Goal: Task Accomplishment & Management: Use online tool/utility

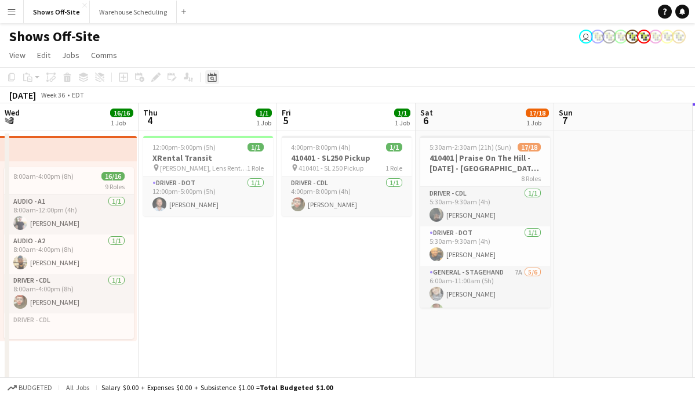
scroll to position [0, 399]
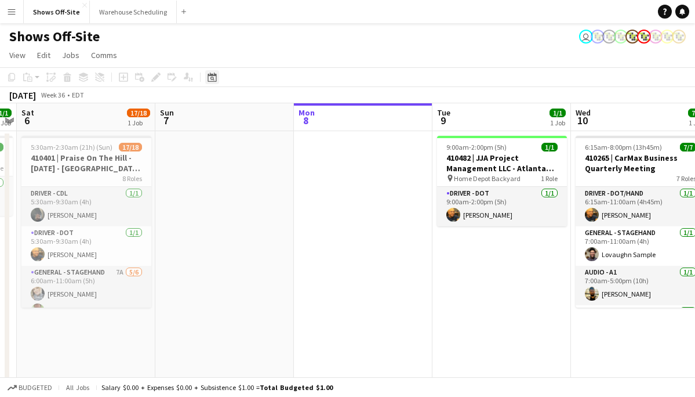
click at [212, 76] on icon "Date picker" at bounding box center [212, 76] width 9 height 9
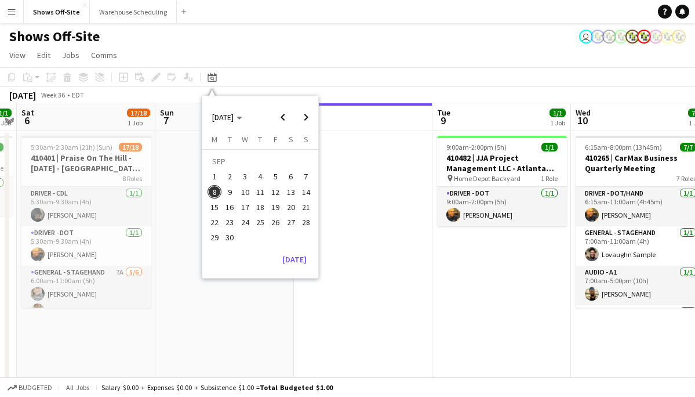
click at [220, 221] on span "22" at bounding box center [215, 222] width 14 height 14
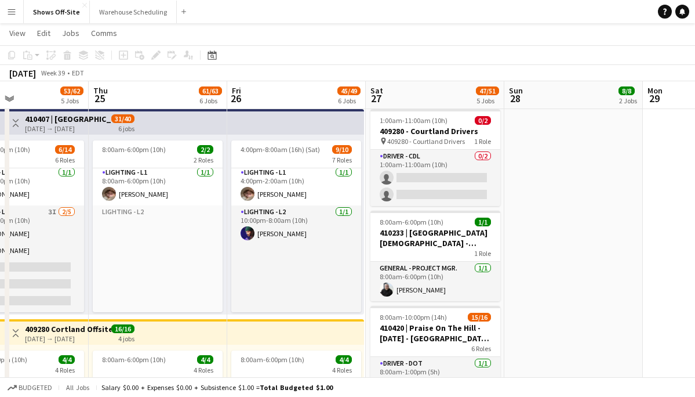
scroll to position [656, 0]
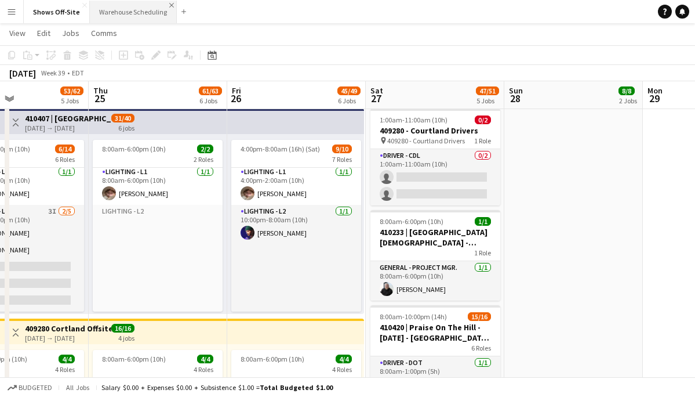
drag, startPoint x: 184, startPoint y: 40, endPoint x: 168, endPoint y: 2, distance: 41.0
click at [180, 32] on app-page-menu "View Day view expanded Day view collapsed Month view Date picker Jump to [DATE]…" at bounding box center [347, 34] width 695 height 22
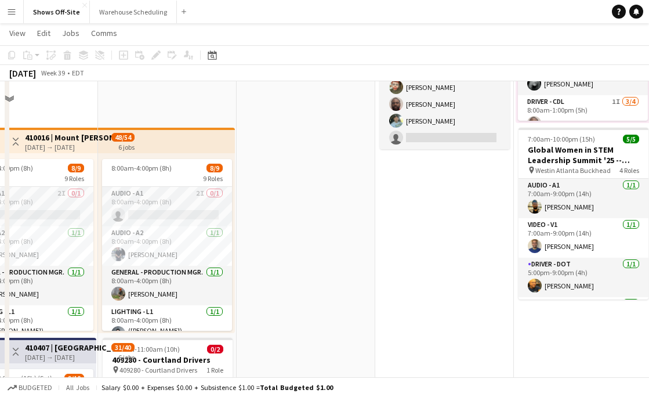
scroll to position [0, 0]
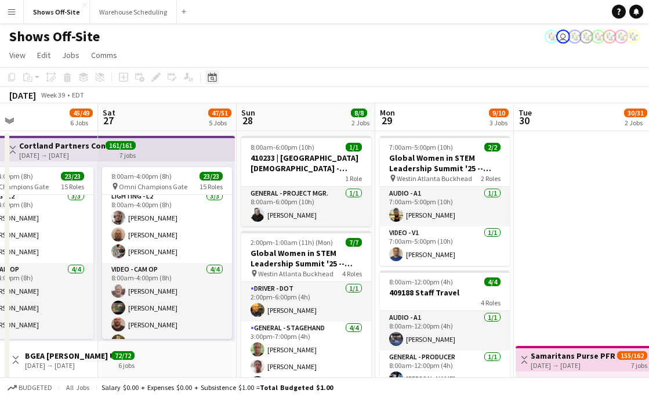
click at [219, 81] on div "Date picker" at bounding box center [212, 77] width 14 height 14
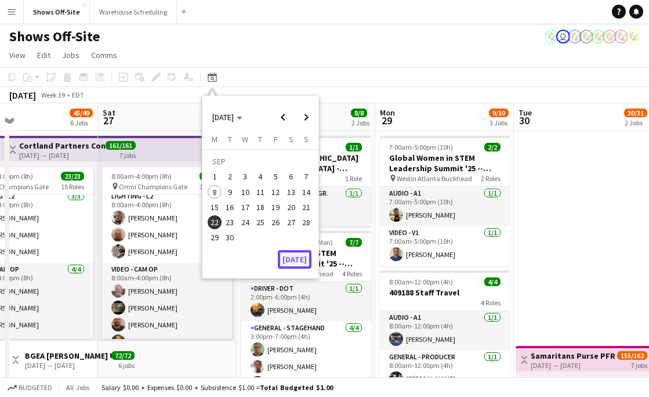
click at [295, 259] on button "[DATE]" at bounding box center [295, 259] width 34 height 19
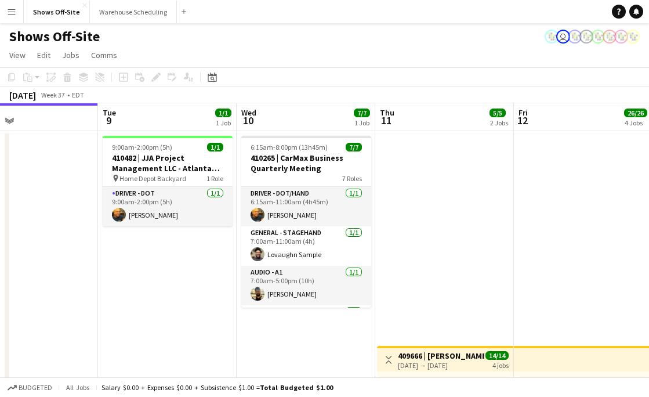
scroll to position [0, 396]
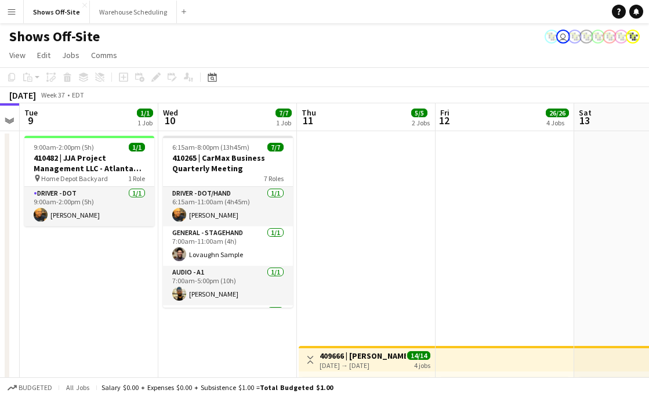
click at [13, 9] on app-icon "Menu" at bounding box center [11, 11] width 9 height 9
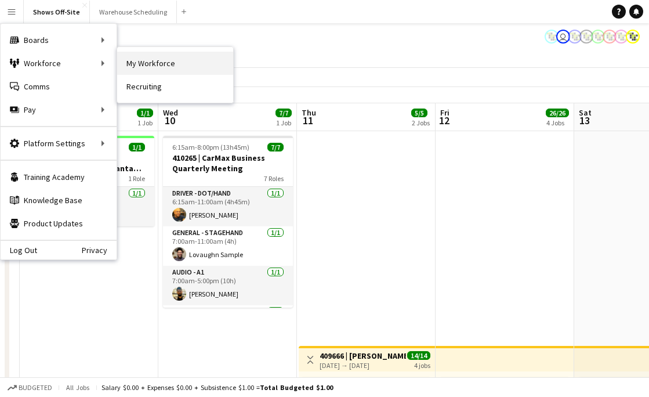
click at [154, 61] on link "My Workforce" at bounding box center [175, 63] width 116 height 23
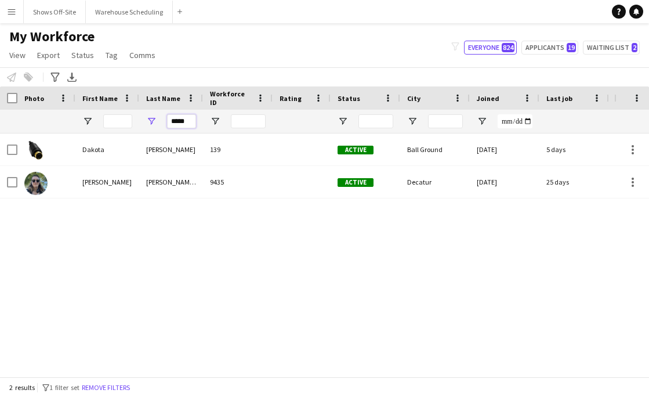
drag, startPoint x: 191, startPoint y: 117, endPoint x: 153, endPoint y: 124, distance: 38.9
click at [154, 119] on div "*****" at bounding box center [171, 121] width 64 height 23
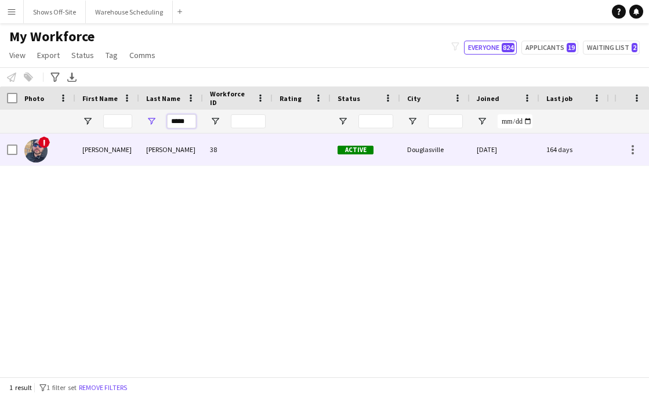
type input "*****"
click at [150, 137] on div "[PERSON_NAME]" at bounding box center [171, 149] width 64 height 32
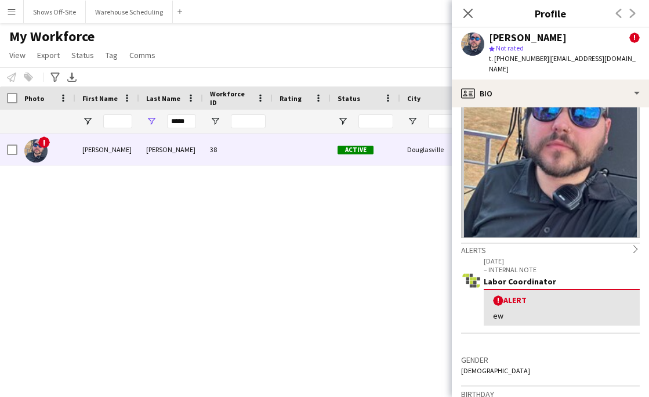
scroll to position [75, 0]
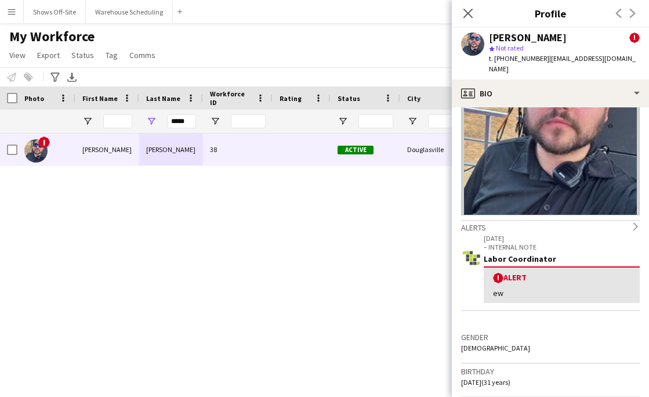
drag, startPoint x: 571, startPoint y: 39, endPoint x: 488, endPoint y: 38, distance: 83.5
click at [488, 38] on div "[PERSON_NAME] ! star Not rated t. [PHONE_NUMBER] | [EMAIL_ADDRESS][DOMAIN_NAME]" at bounding box center [550, 54] width 197 height 52
copy div "[PERSON_NAME]"
click at [466, 17] on icon "Close pop-in" at bounding box center [467, 13] width 11 height 11
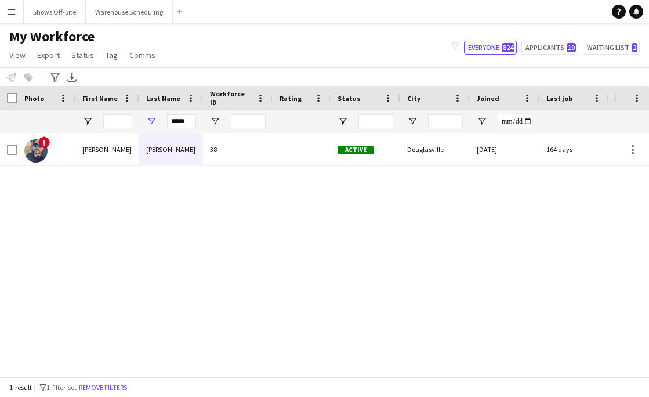
click at [433, 73] on div "Notify workforce Add to tag Select at least one crew to tag him or her. Advance…" at bounding box center [324, 76] width 649 height 19
click at [43, 19] on button "Shows Off-Site Close" at bounding box center [55, 12] width 62 height 23
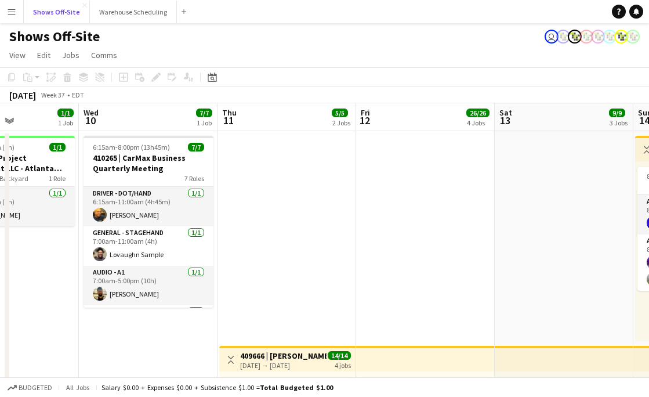
scroll to position [0, 484]
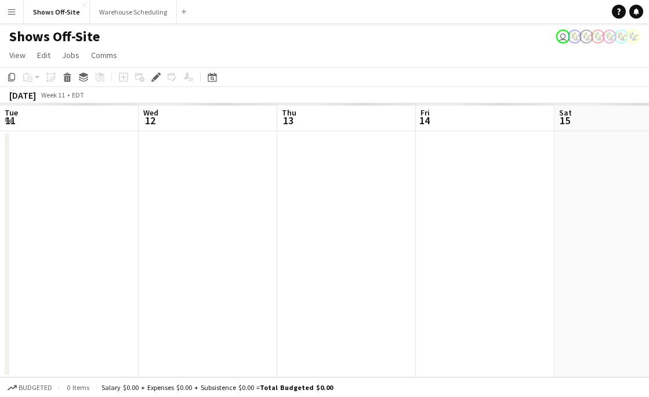
scroll to position [0, 399]
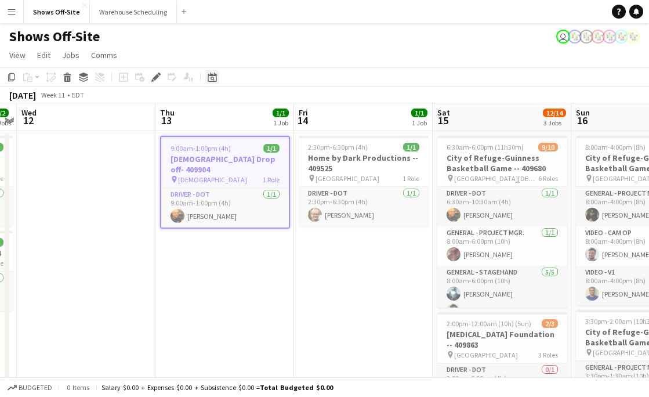
click at [213, 71] on div "Date picker" at bounding box center [212, 77] width 14 height 14
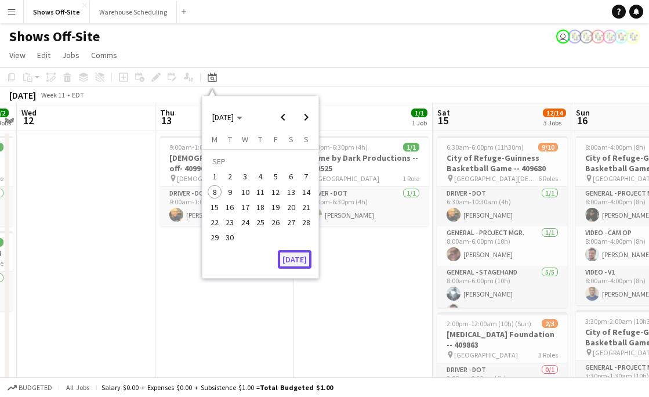
click at [281, 258] on button "[DATE]" at bounding box center [295, 259] width 34 height 19
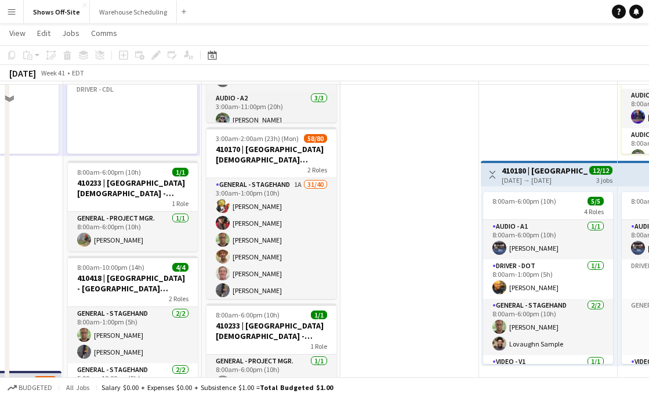
scroll to position [184, 0]
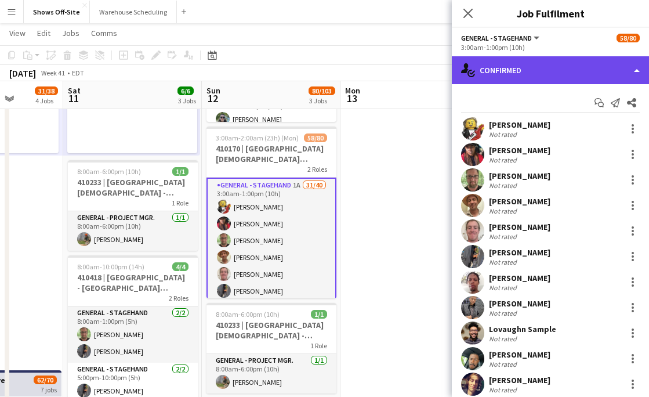
click at [568, 66] on div "single-neutral-actions-check-2 Confirmed" at bounding box center [550, 70] width 197 height 28
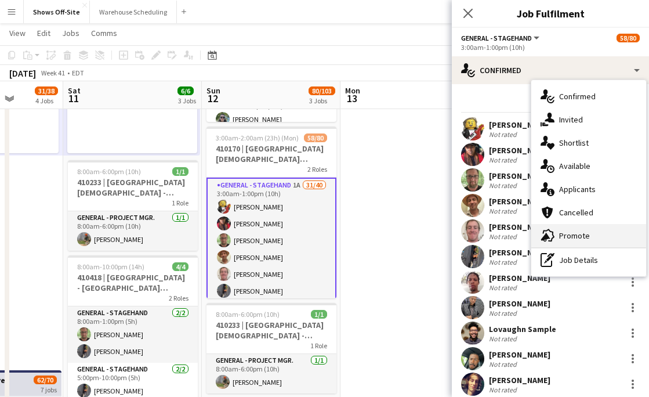
click at [577, 238] on span "Promote" at bounding box center [574, 235] width 31 height 10
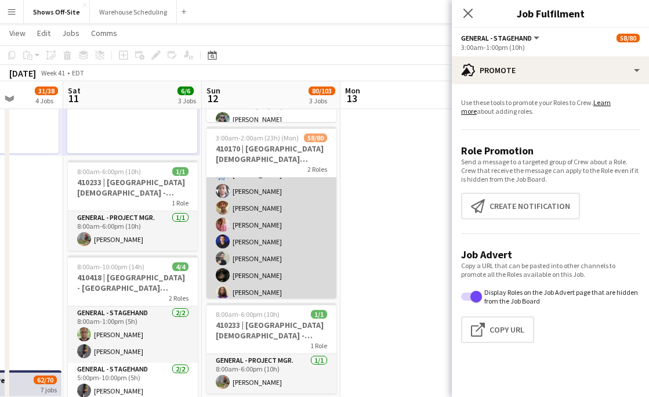
scroll to position [912, 0]
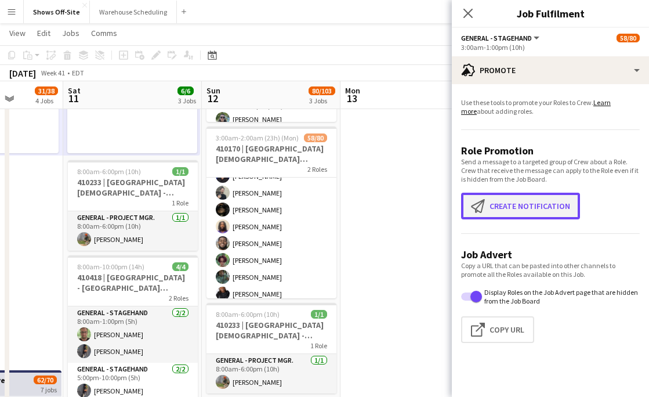
click at [524, 201] on button "Create notification Create notification" at bounding box center [520, 206] width 119 height 27
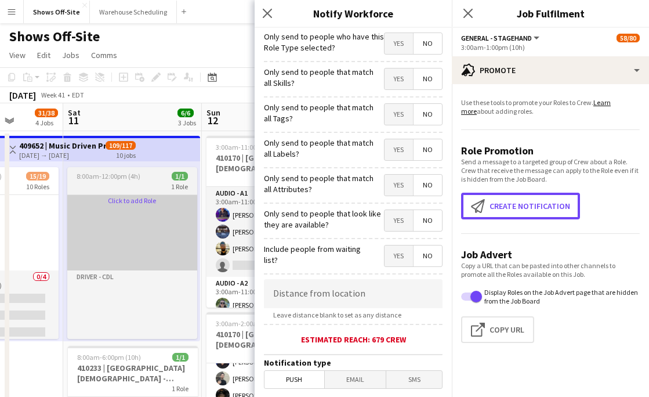
scroll to position [0, 0]
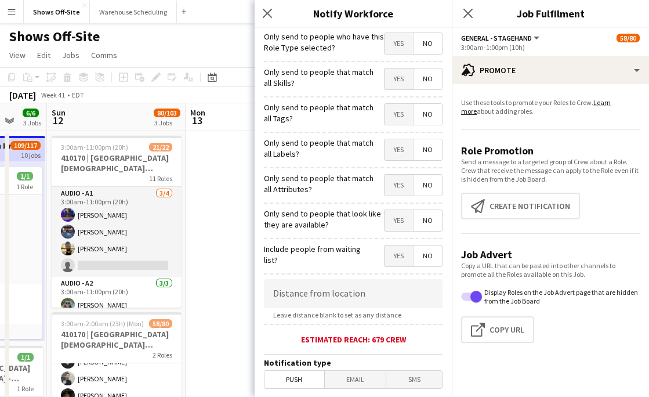
click at [397, 52] on span "Yes" at bounding box center [399, 43] width 28 height 21
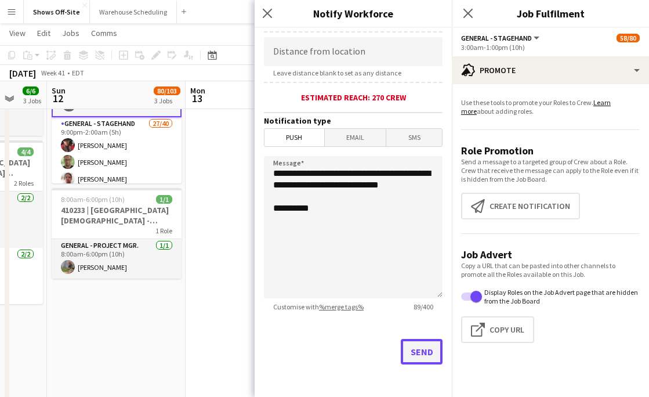
click at [418, 344] on button "Send" at bounding box center [422, 352] width 42 height 26
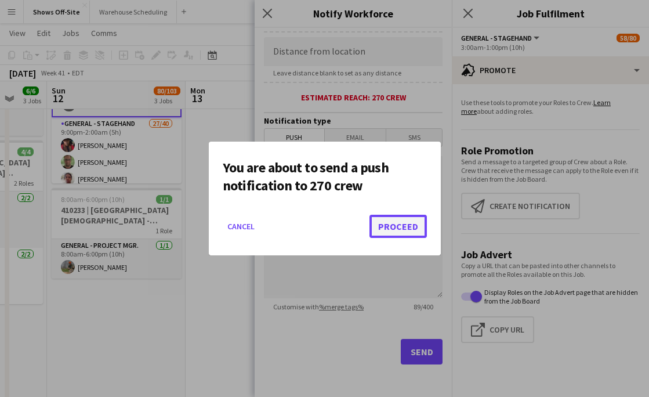
click at [381, 224] on button "Proceed" at bounding box center [397, 226] width 57 height 23
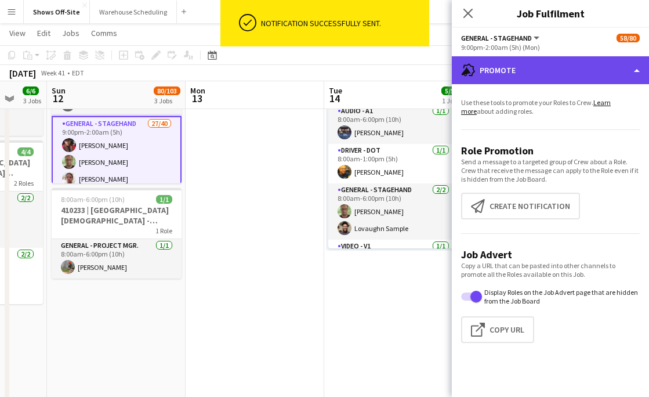
click at [505, 79] on div "advertising-megaphone Promote" at bounding box center [550, 70] width 197 height 28
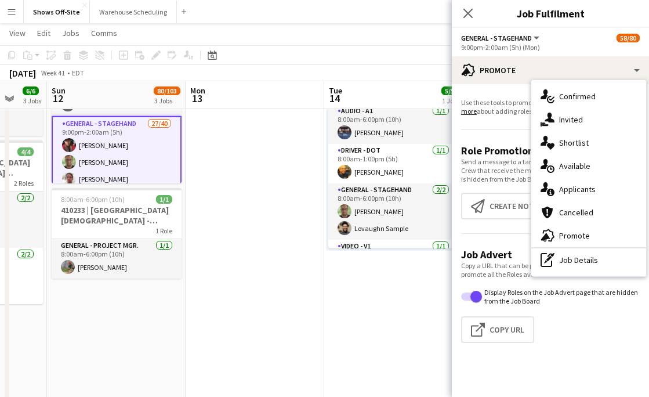
click at [494, 129] on app-promote-tab "Use these tools to promote your Roles to Crew. Learn more about adding roles. R…" at bounding box center [550, 222] width 197 height 259
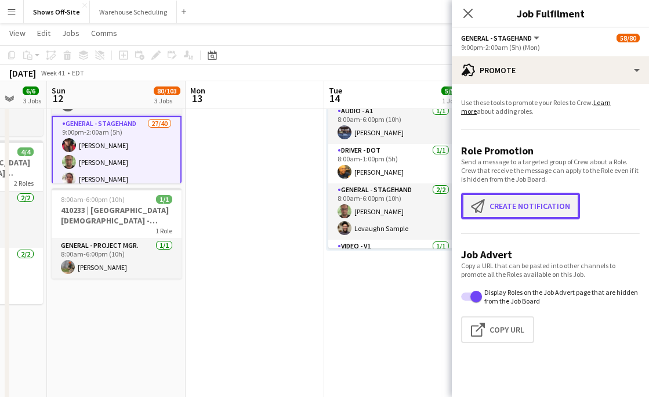
click at [518, 211] on button "Create notification Create notification" at bounding box center [520, 206] width 119 height 27
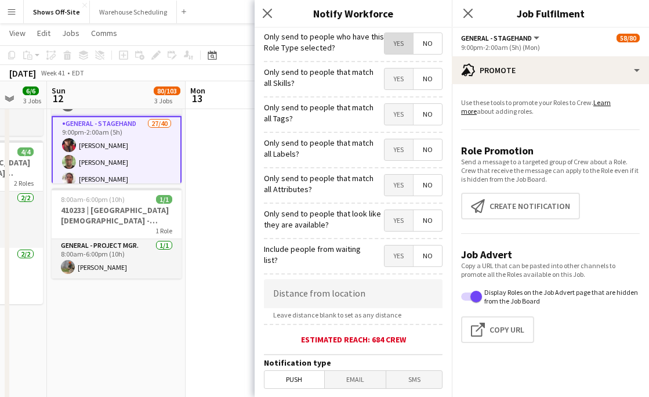
click at [401, 42] on span "Yes" at bounding box center [399, 43] width 28 height 21
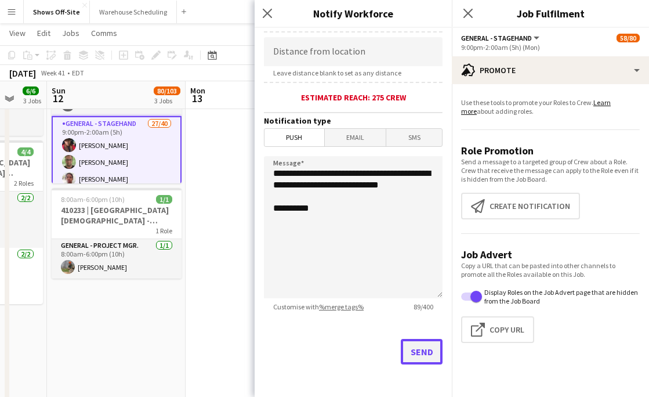
click at [423, 354] on button "Send" at bounding box center [422, 352] width 42 height 26
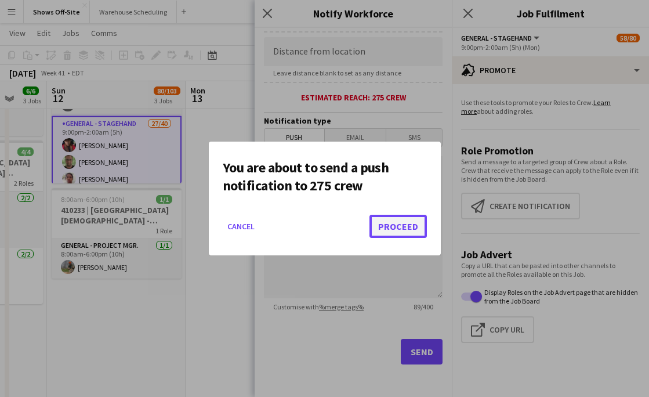
click at [383, 225] on button "Proceed" at bounding box center [397, 226] width 57 height 23
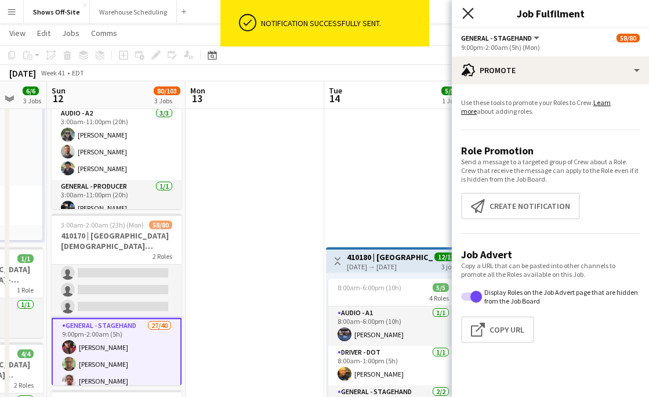
click at [466, 13] on icon "Close pop-in" at bounding box center [467, 13] width 11 height 11
